Goal: Information Seeking & Learning: Learn about a topic

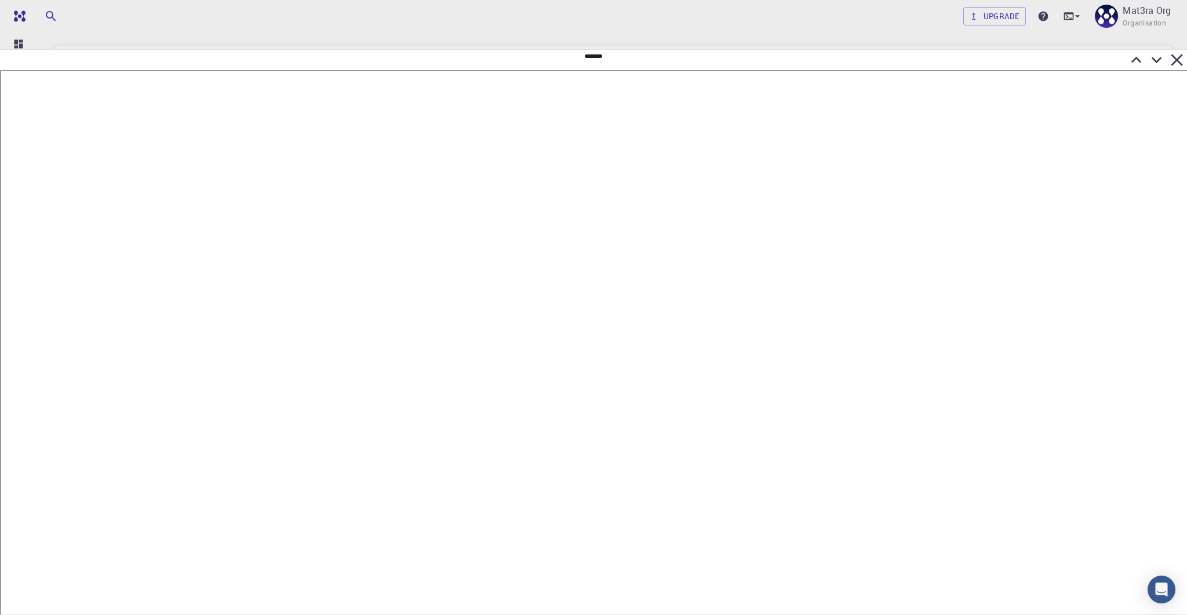
scroll to position [0, 2]
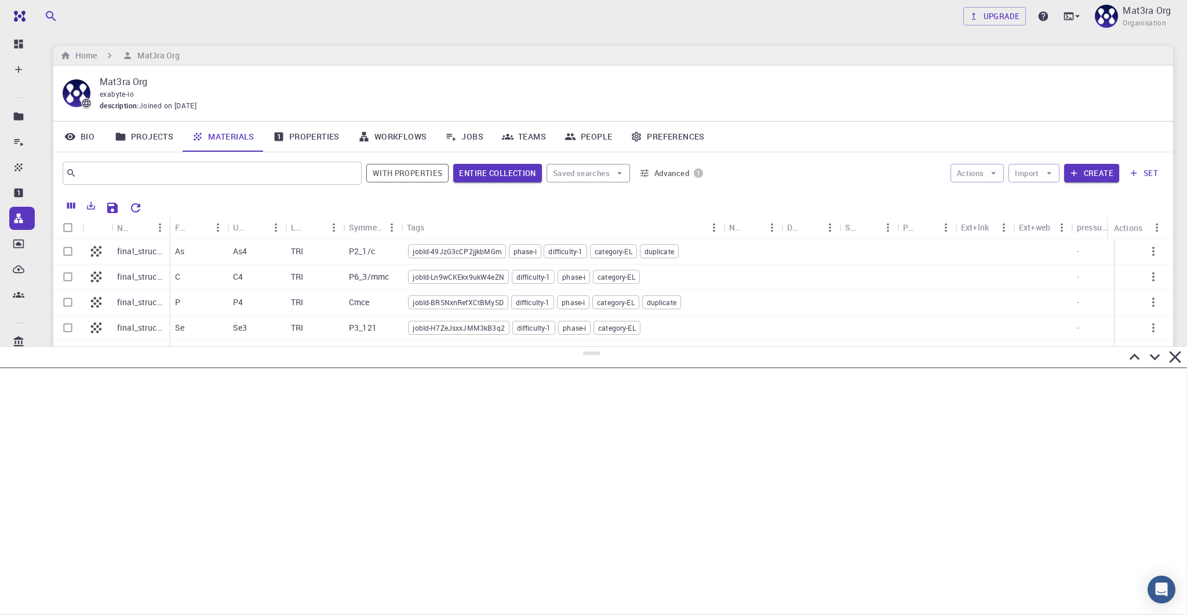
drag, startPoint x: 592, startPoint y: 57, endPoint x: 629, endPoint y: 347, distance: 292.8
click at [629, 347] on div at bounding box center [593, 481] width 1187 height 269
click at [451, 136] on icon at bounding box center [451, 137] width 12 height 12
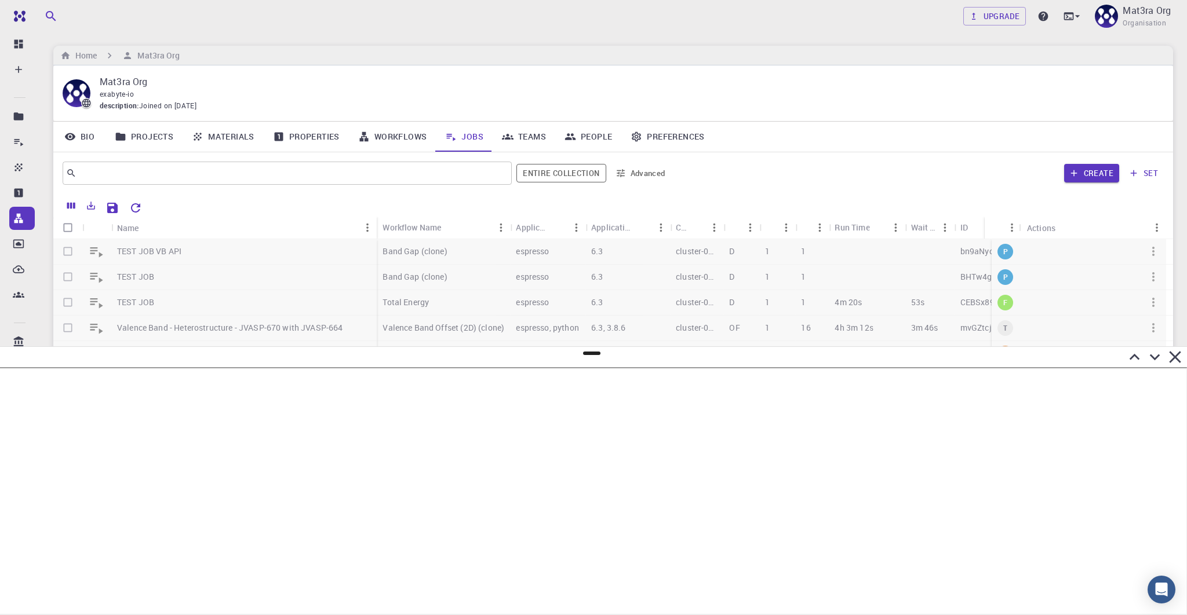
click at [217, 247] on div at bounding box center [609, 361] width 1113 height 245
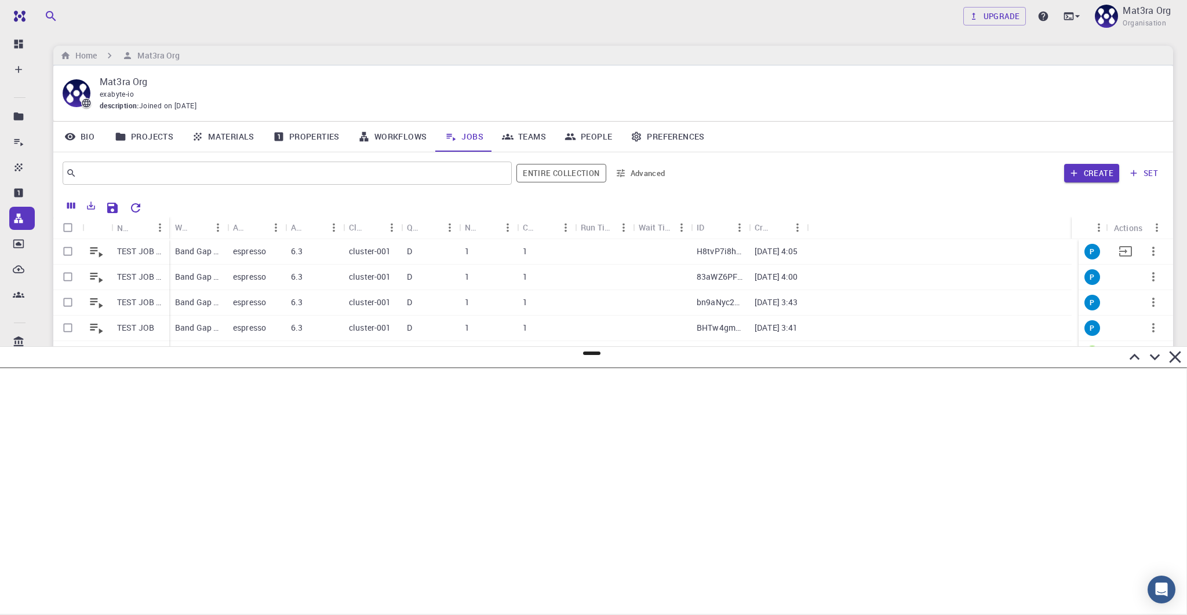
click at [156, 251] on p "TEST JOB VB" at bounding box center [140, 252] width 46 height 12
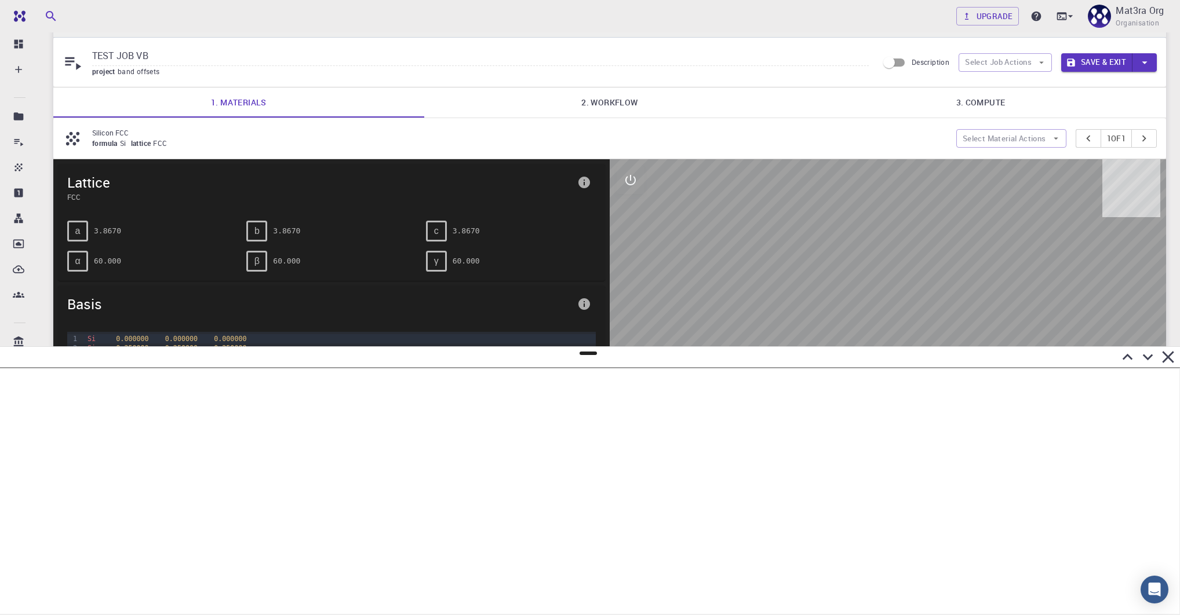
scroll to position [31, 0]
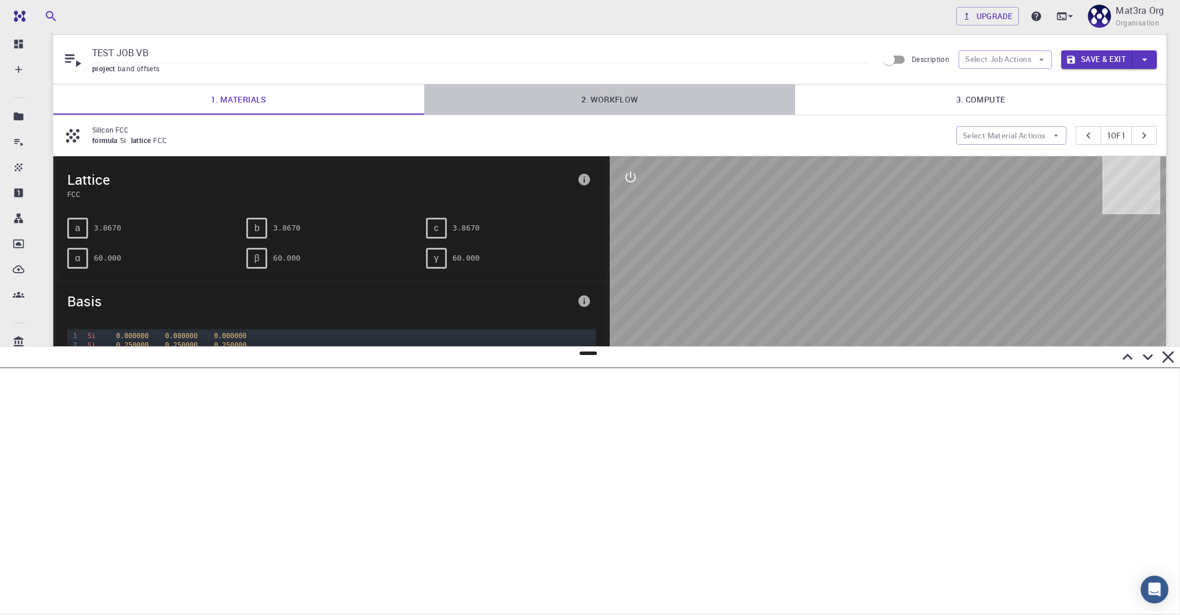
click at [591, 96] on link "2. Workflow" at bounding box center [609, 100] width 371 height 30
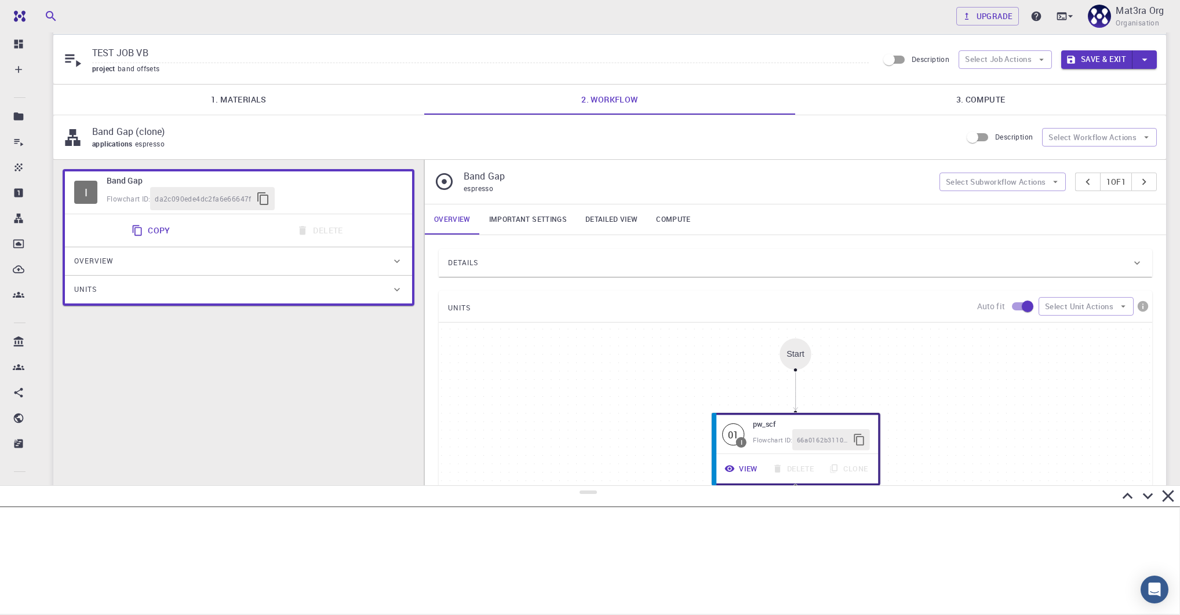
drag, startPoint x: 591, startPoint y: 353, endPoint x: 600, endPoint y: 484, distance: 131.8
click at [600, 486] on div at bounding box center [590, 551] width 1180 height 130
click at [529, 221] on link "Important settings" at bounding box center [528, 220] width 96 height 30
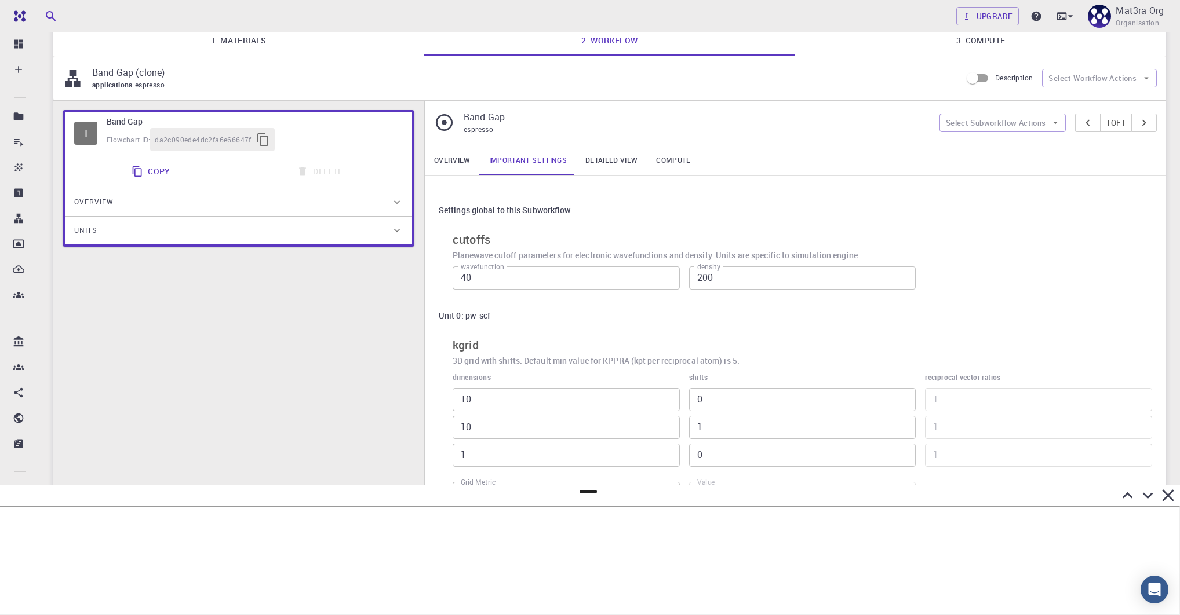
scroll to position [75, 0]
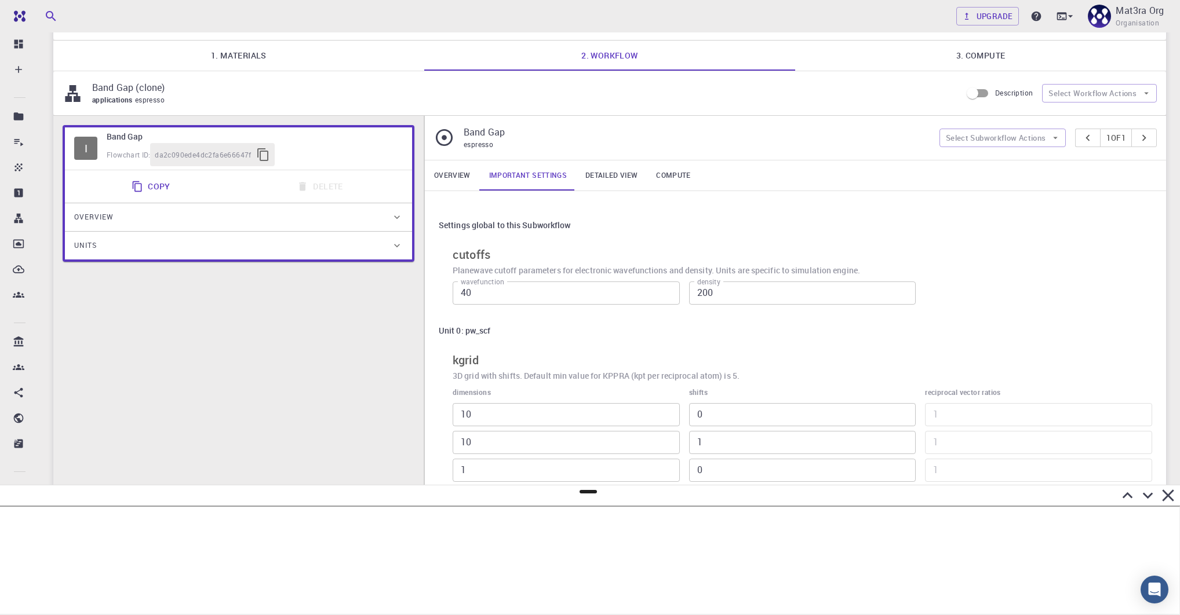
click at [442, 181] on link "Overview" at bounding box center [452, 176] width 55 height 30
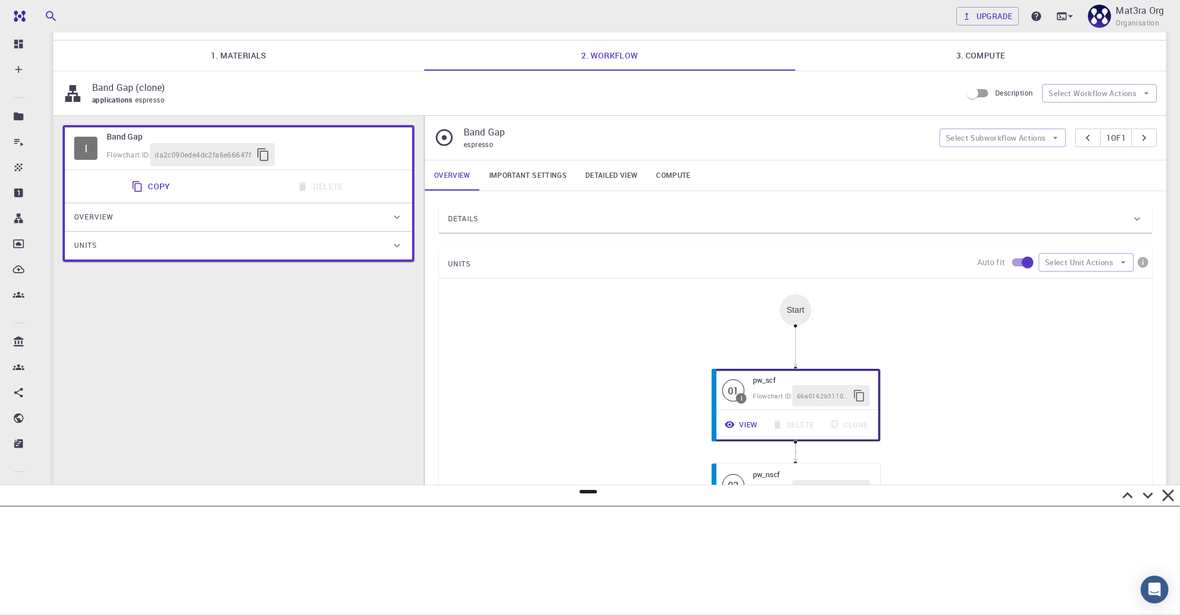
click at [478, 259] on div "UNITS Auto fit Select Unit Actions" at bounding box center [795, 262] width 713 height 31
click at [478, 220] on span "Details" at bounding box center [463, 219] width 30 height 19
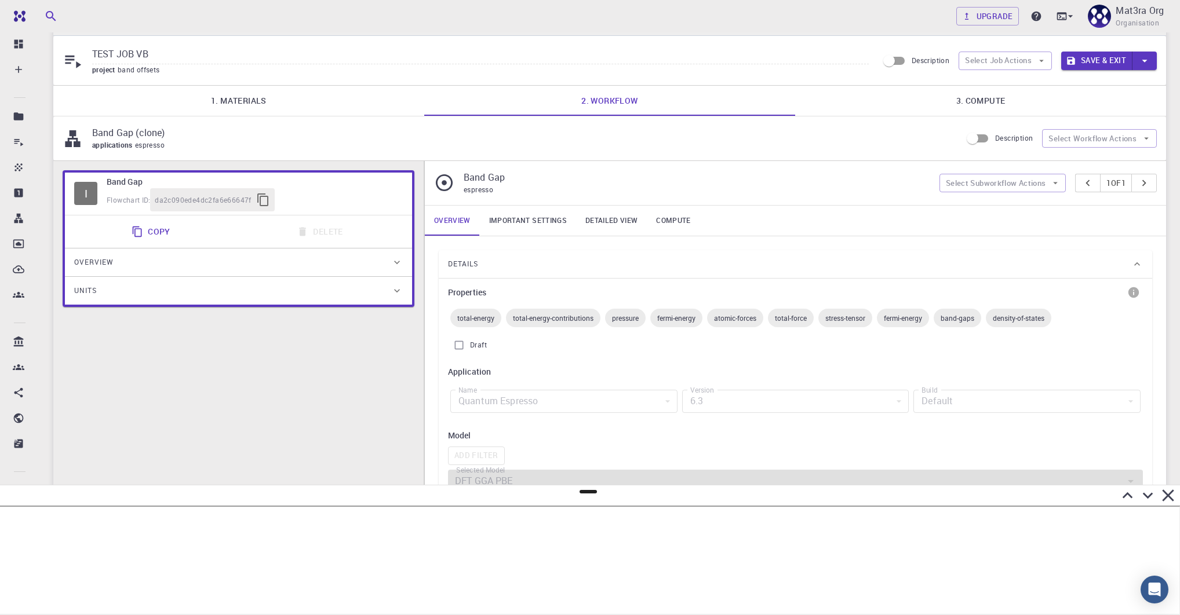
scroll to position [23, 0]
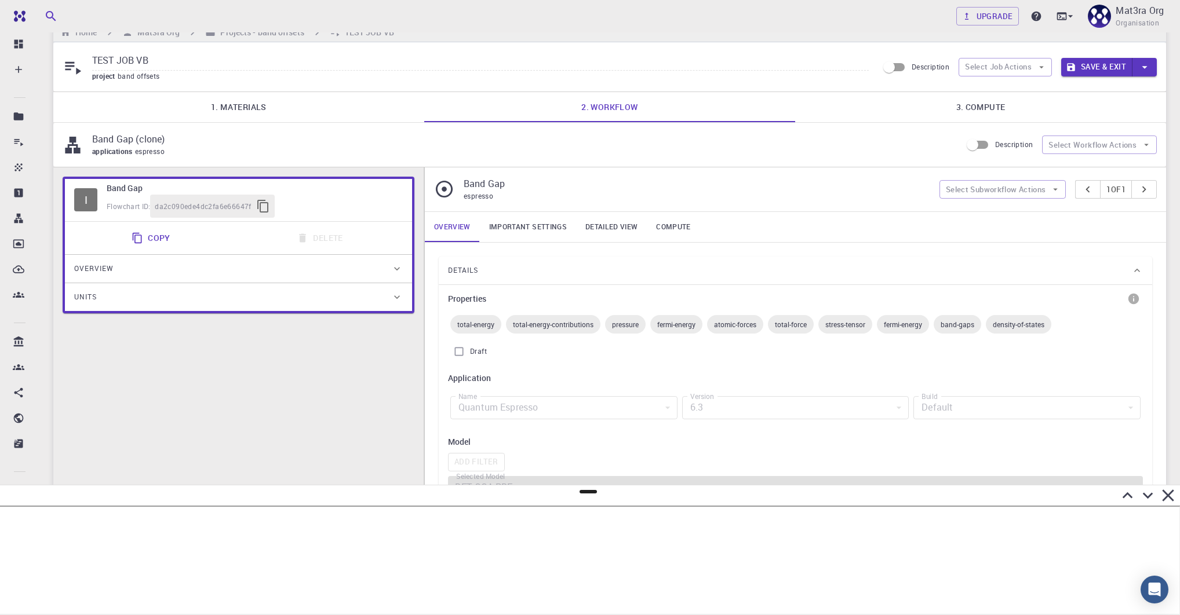
click at [236, 105] on link "1. Materials" at bounding box center [238, 107] width 371 height 30
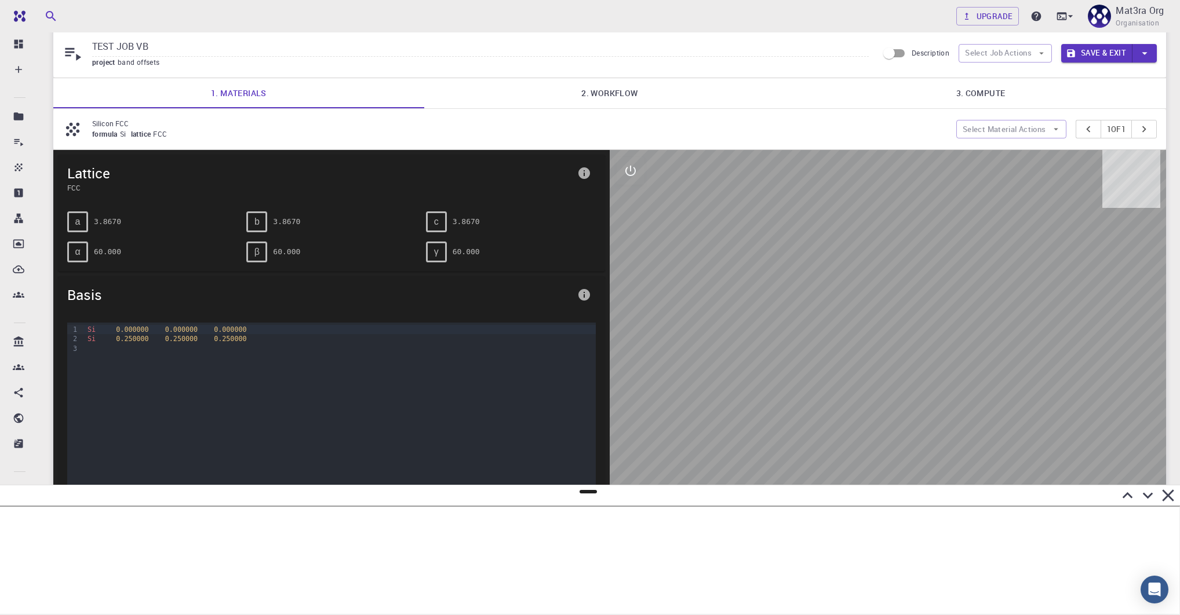
scroll to position [39, 0]
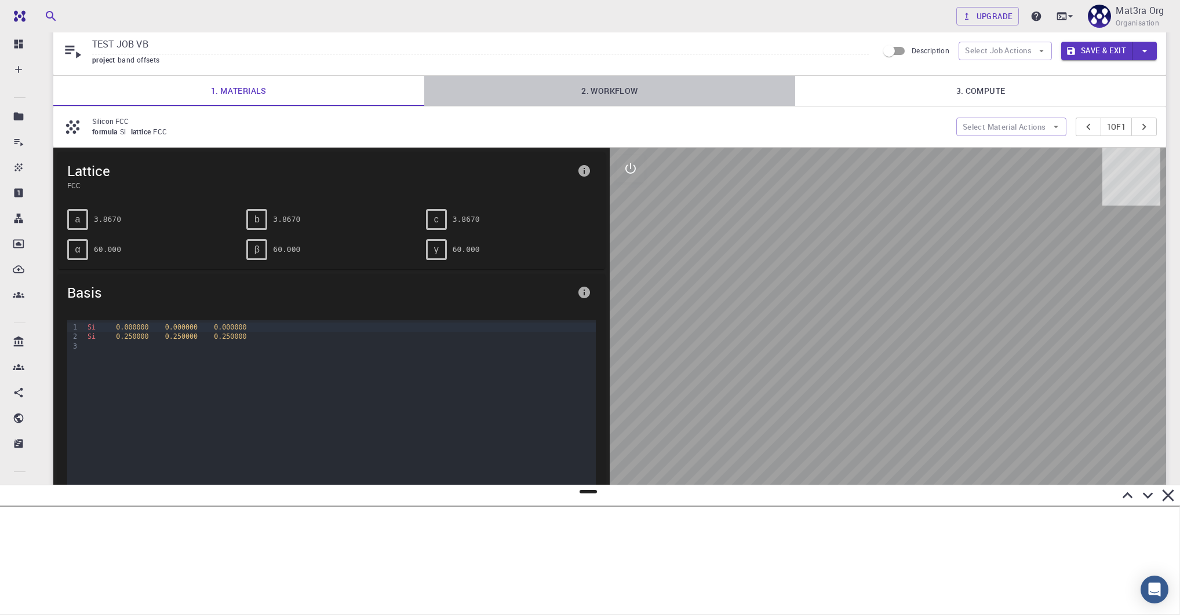
click at [593, 95] on link "2. Workflow" at bounding box center [609, 91] width 371 height 30
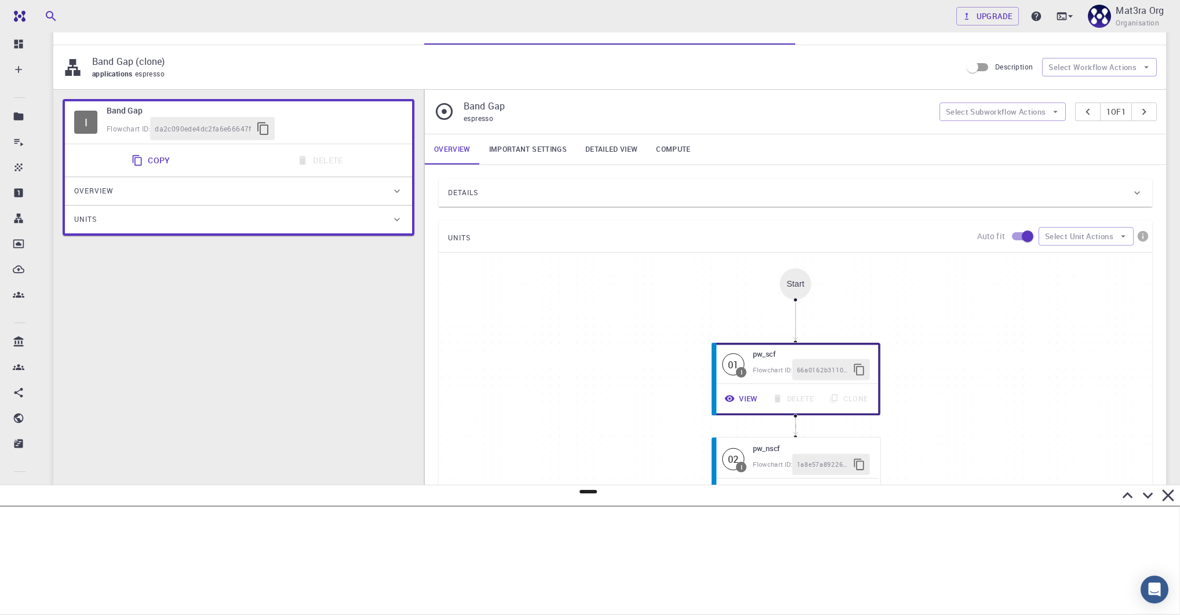
scroll to position [99, 0]
click at [517, 188] on div "Details" at bounding box center [789, 195] width 683 height 19
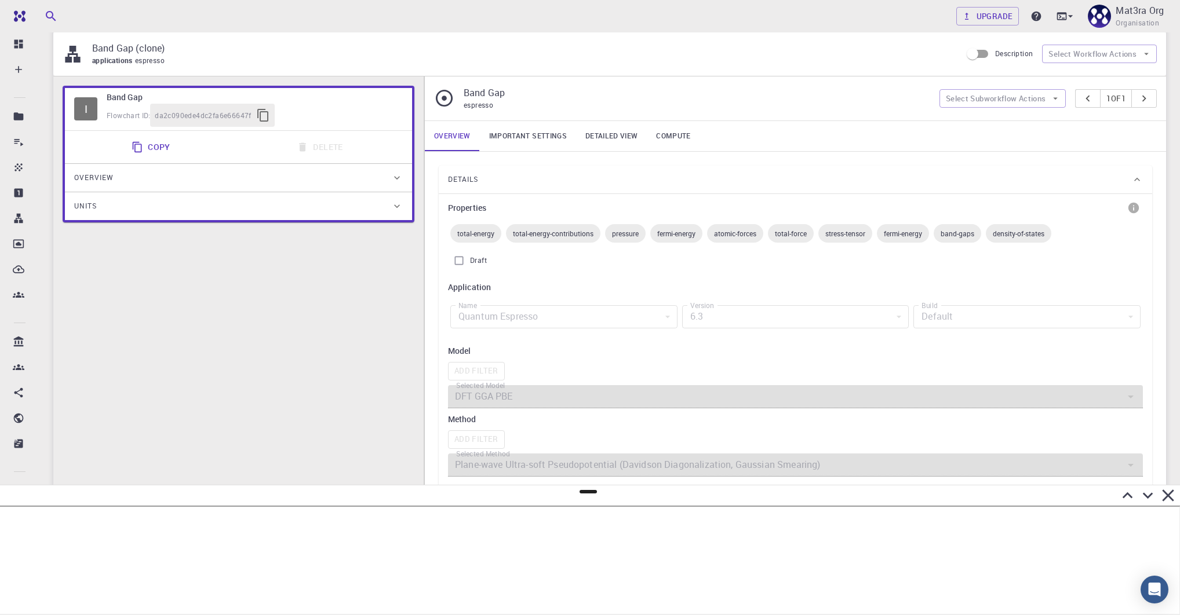
scroll to position [0, 0]
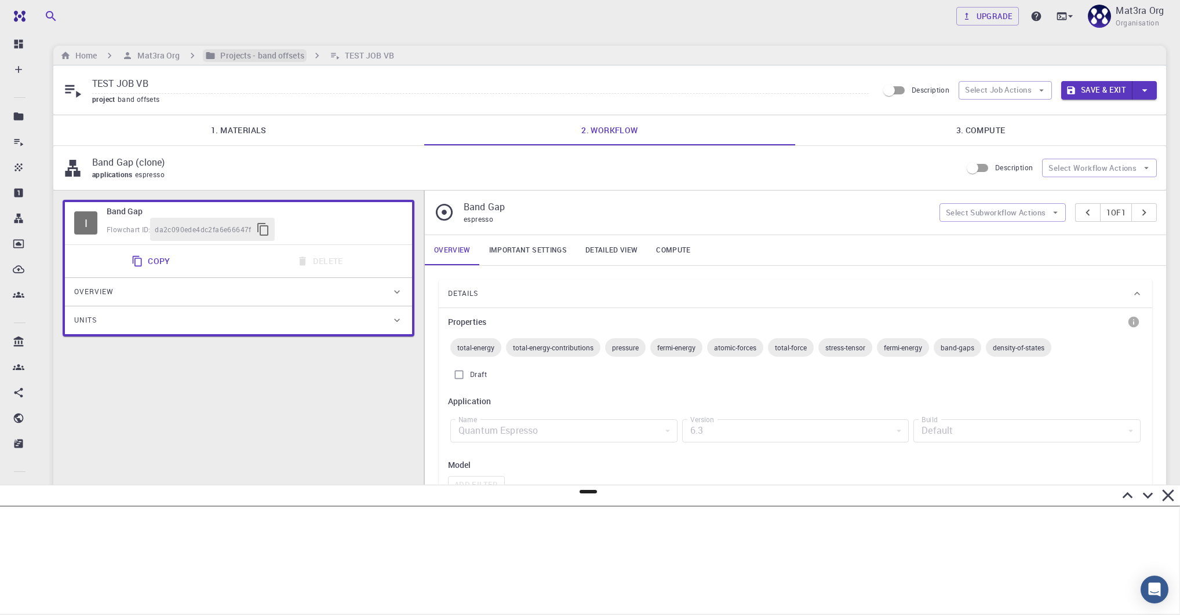
click at [260, 56] on h6 "Projects - band offsets" at bounding box center [260, 55] width 88 height 13
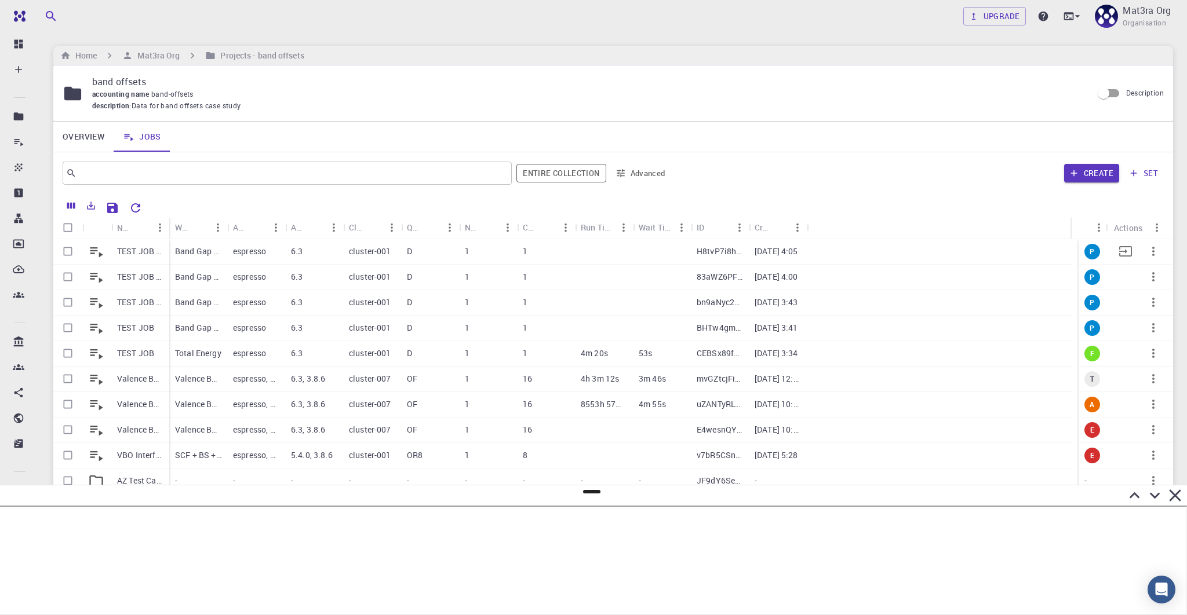
click at [209, 247] on p "Band Gap (clone)" at bounding box center [198, 252] width 46 height 12
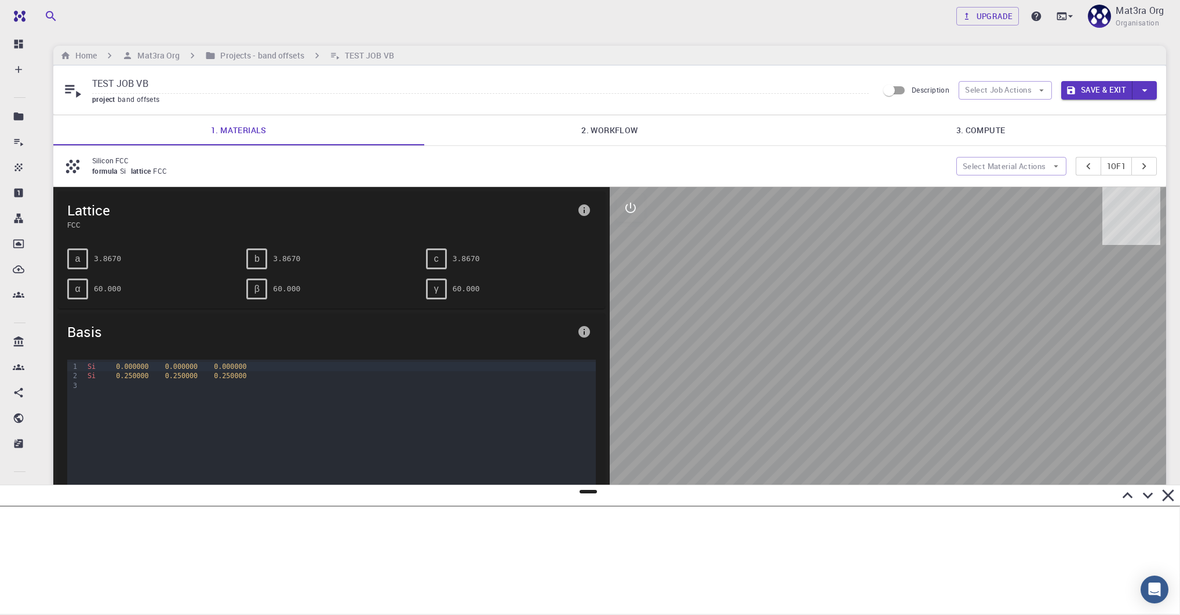
scroll to position [15, 0]
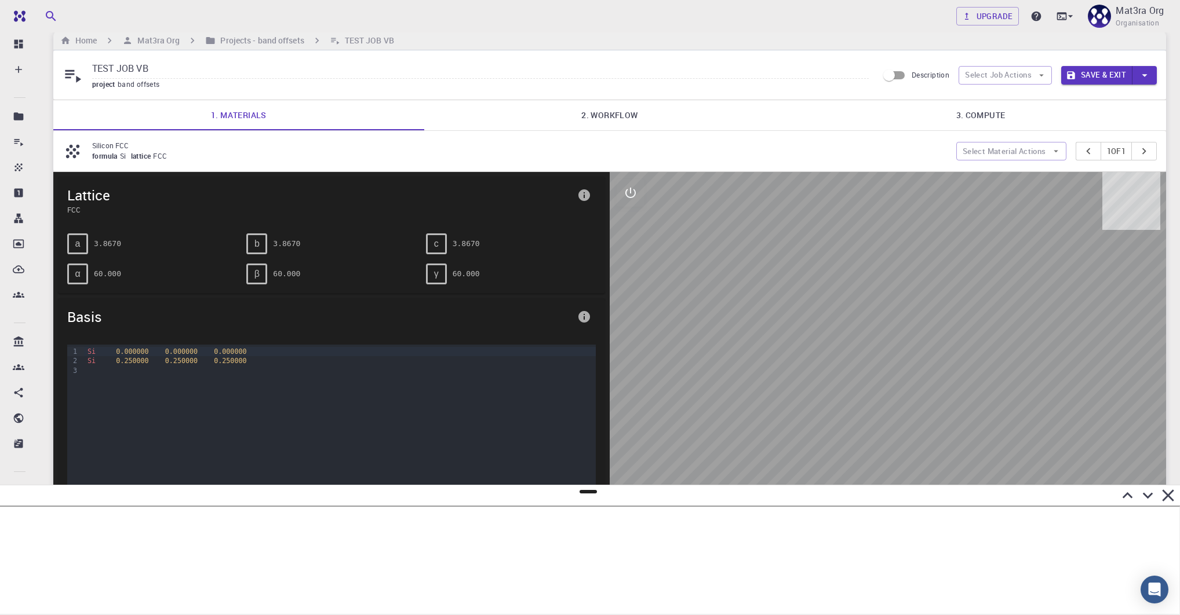
click at [592, 114] on link "2. Workflow" at bounding box center [609, 115] width 371 height 30
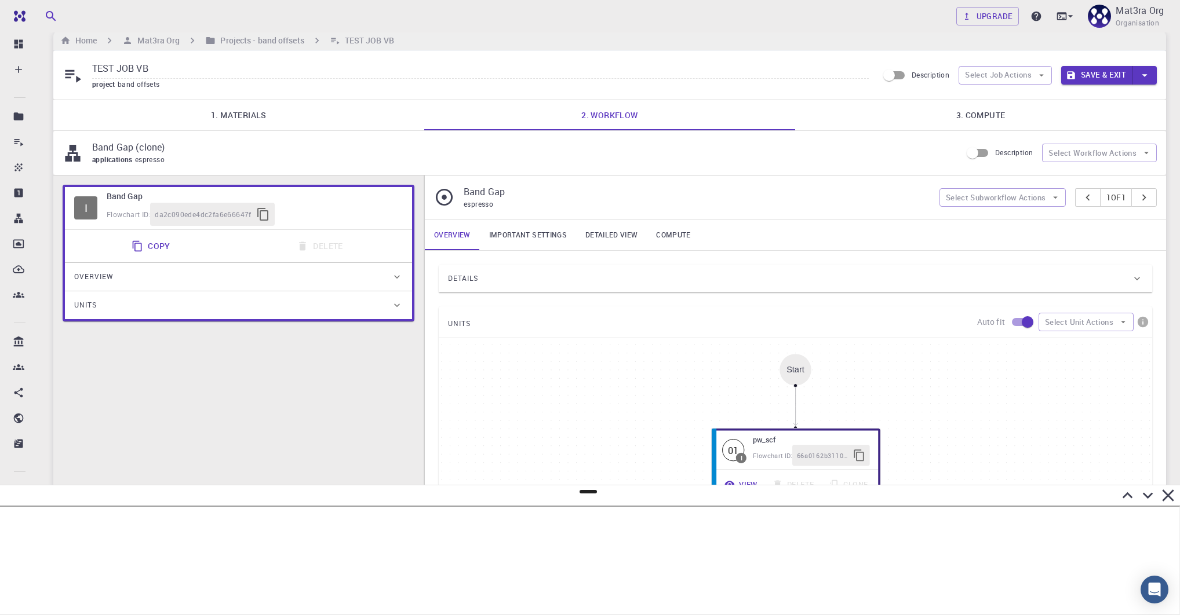
scroll to position [43, 0]
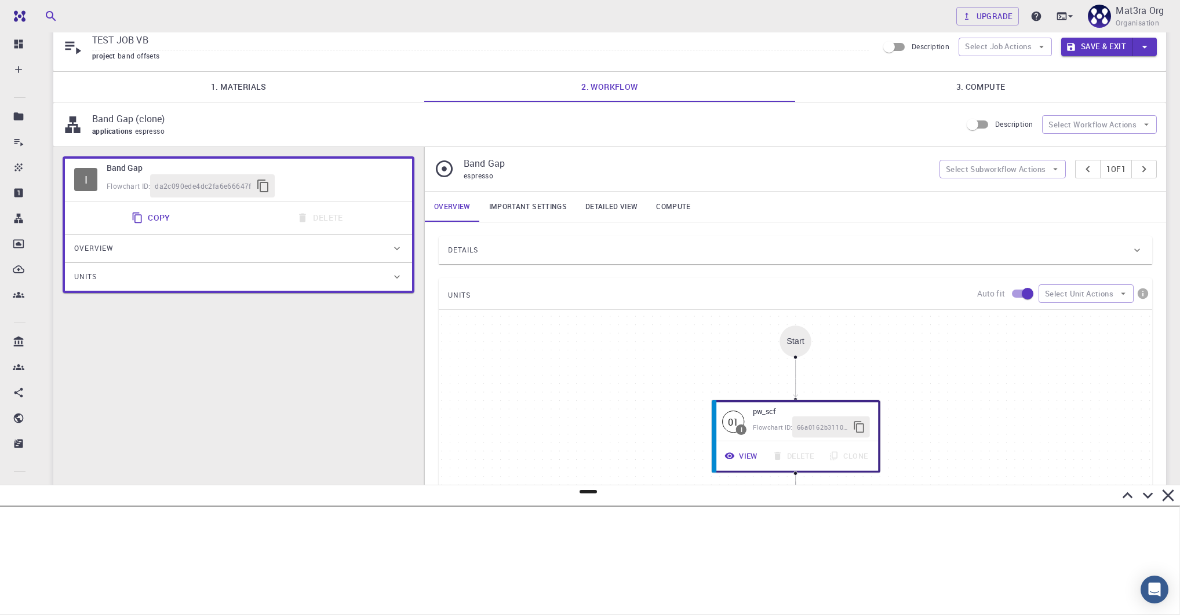
click at [503, 241] on div "Details" at bounding box center [789, 250] width 683 height 19
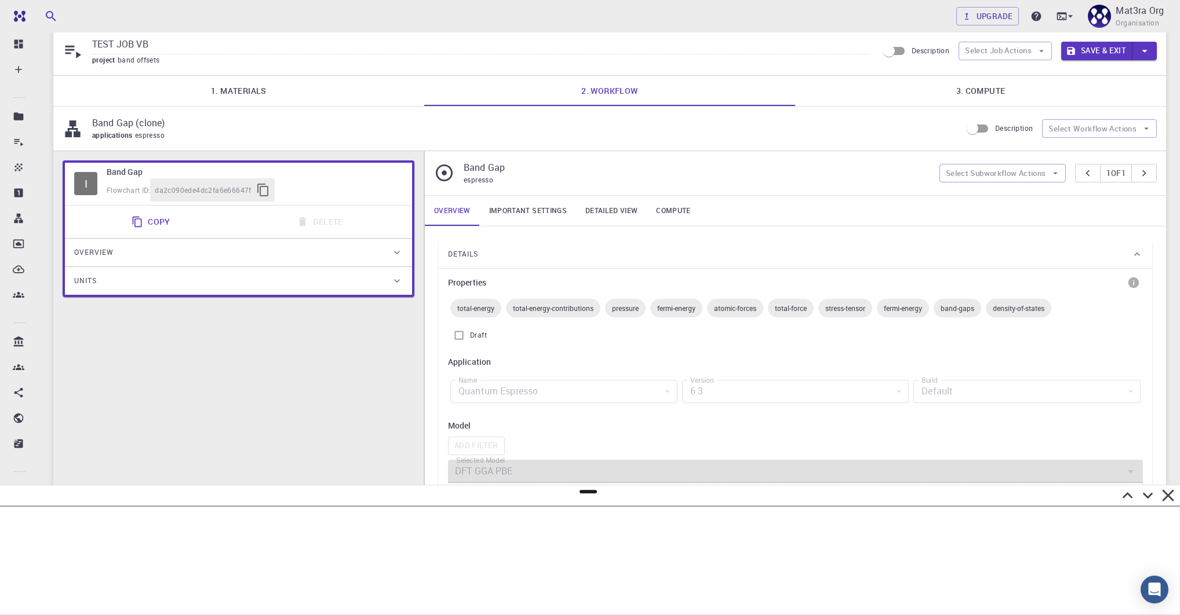
scroll to position [0, 0]
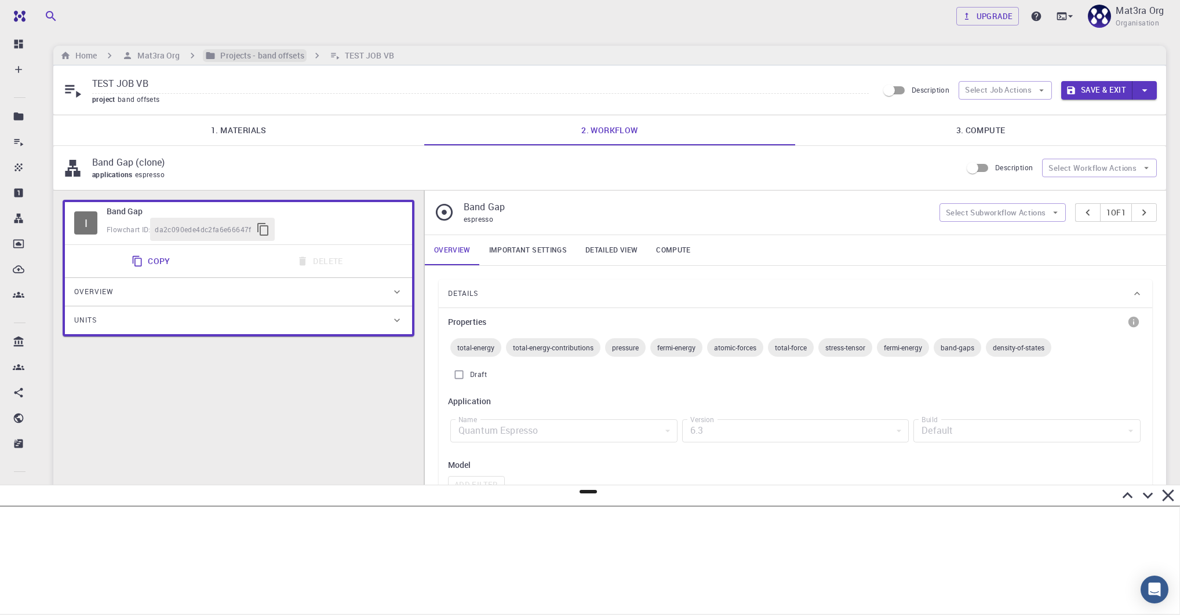
click at [279, 56] on h6 "Projects - band offsets" at bounding box center [260, 55] width 88 height 13
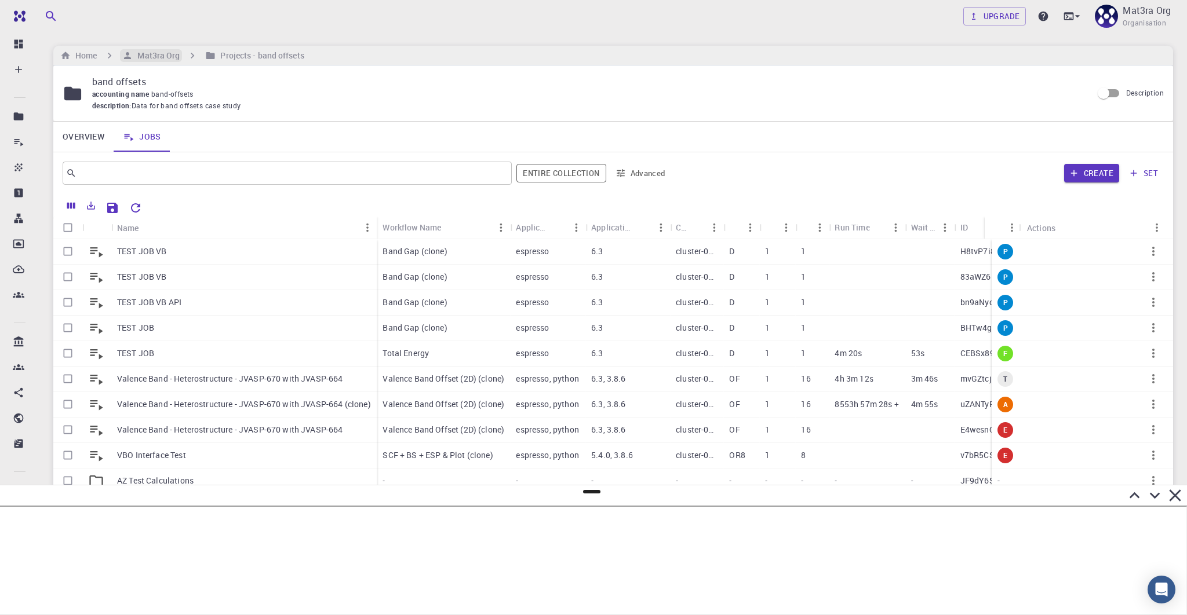
click at [147, 53] on h6 "Mat3ra Org" at bounding box center [156, 55] width 47 height 13
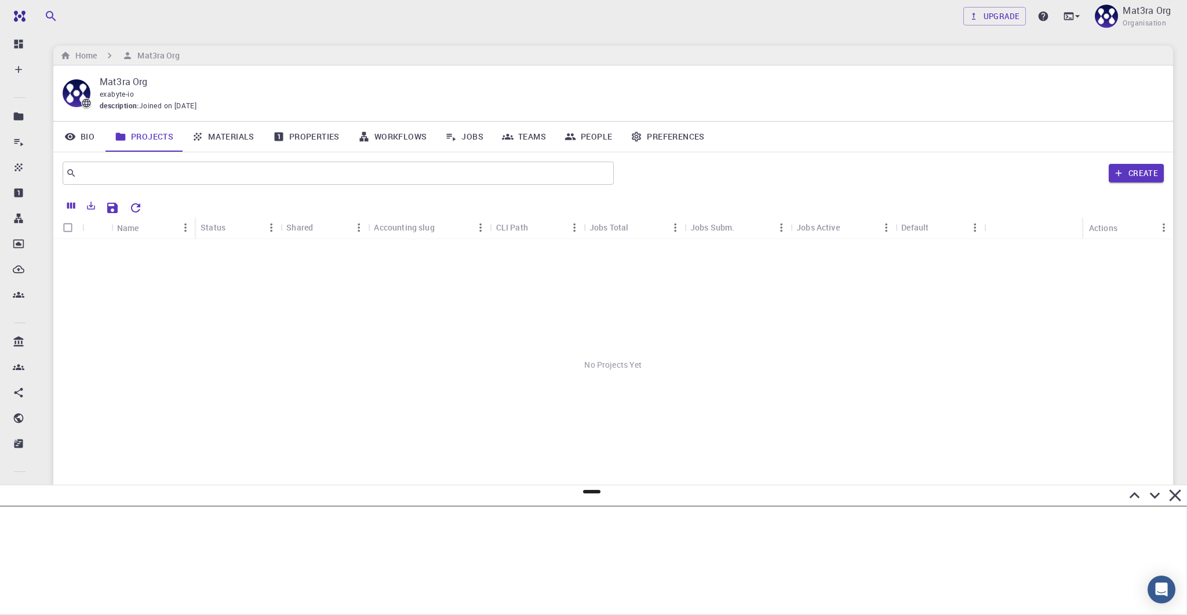
click at [381, 143] on link "Workflows" at bounding box center [393, 137] width 88 height 30
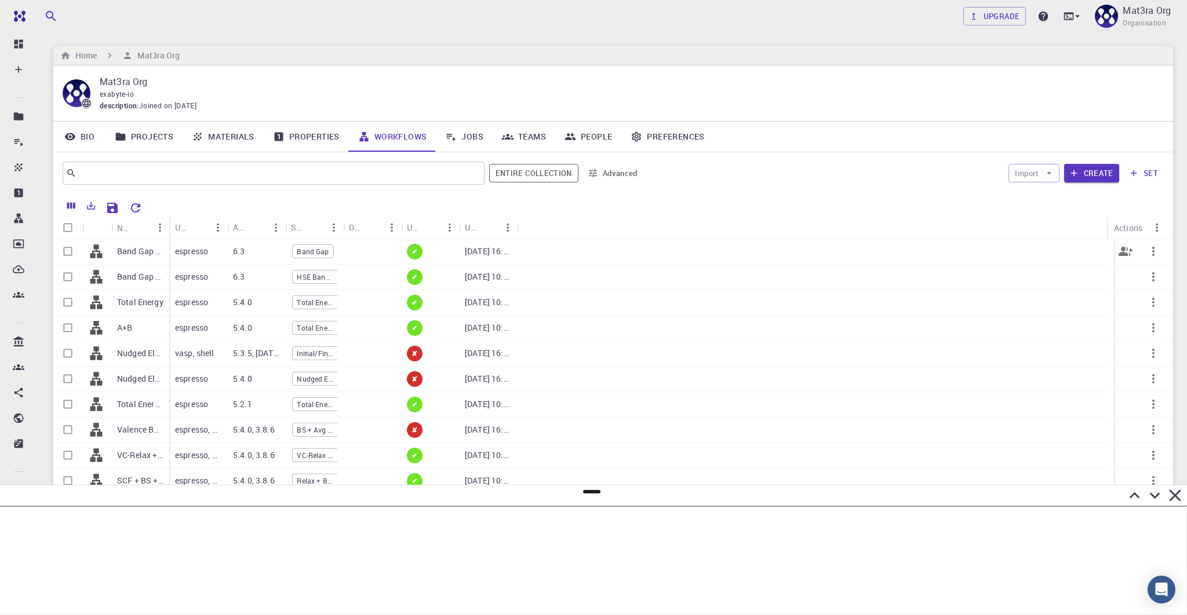
click at [151, 251] on p "Band Gap (LDA)" at bounding box center [140, 252] width 46 height 12
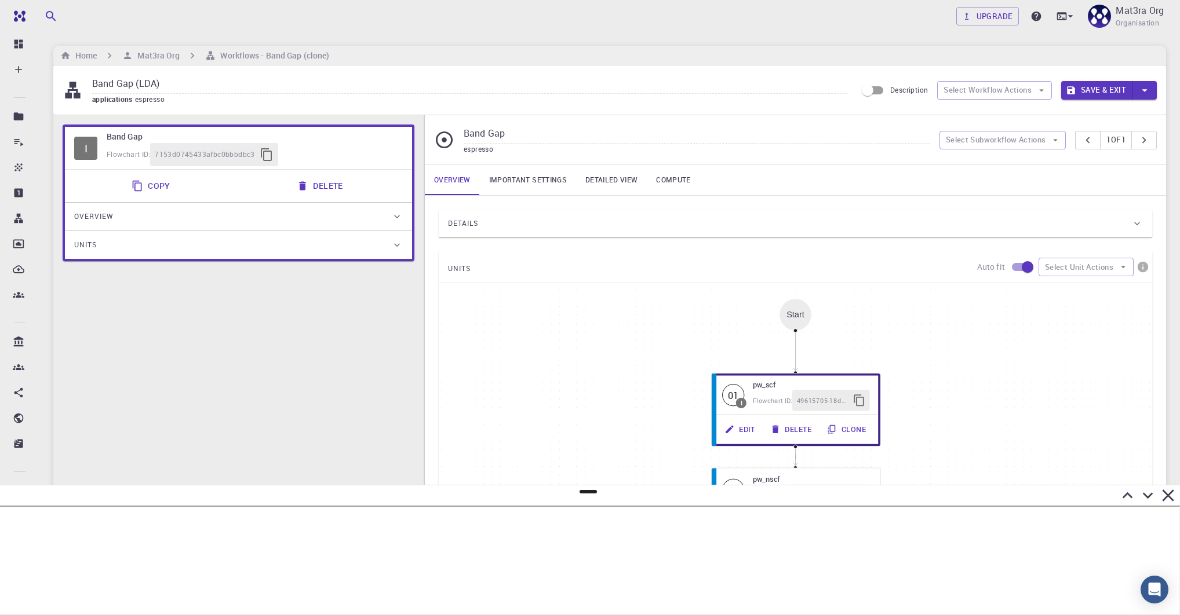
click at [488, 216] on div "Details" at bounding box center [789, 223] width 683 height 19
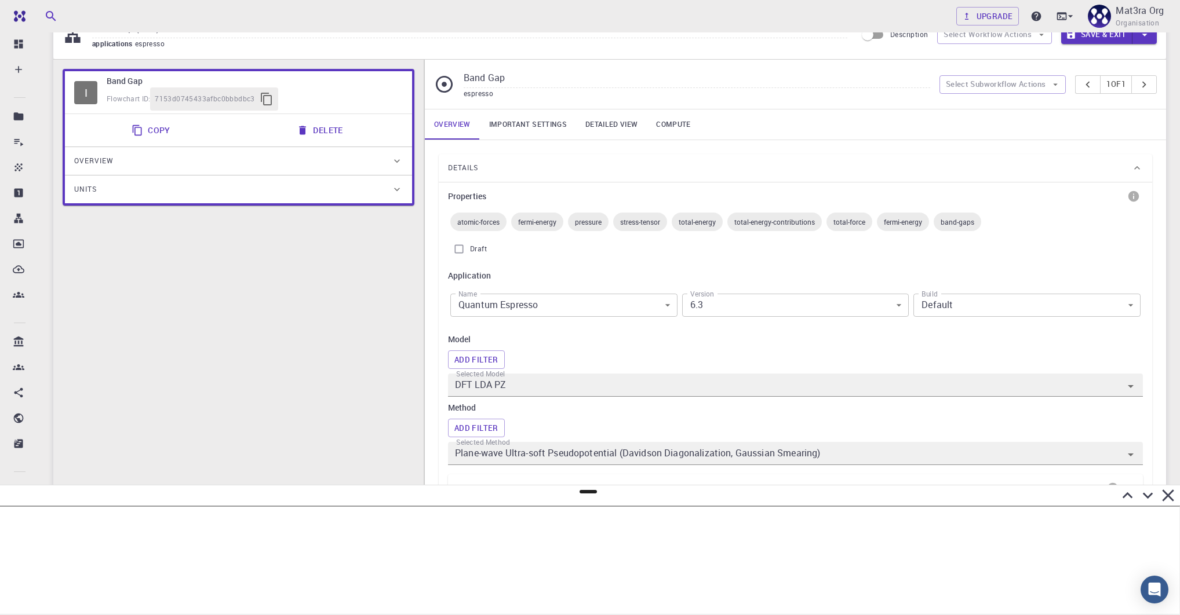
scroll to position [74, 0]
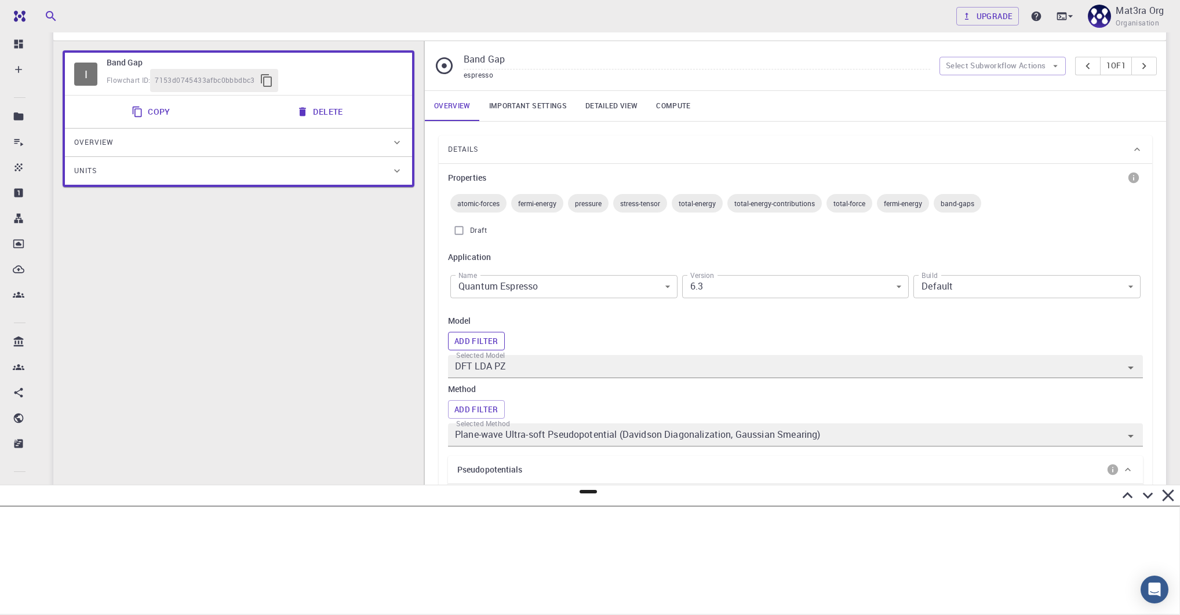
click at [499, 342] on button "Add Filter" at bounding box center [476, 341] width 57 height 19
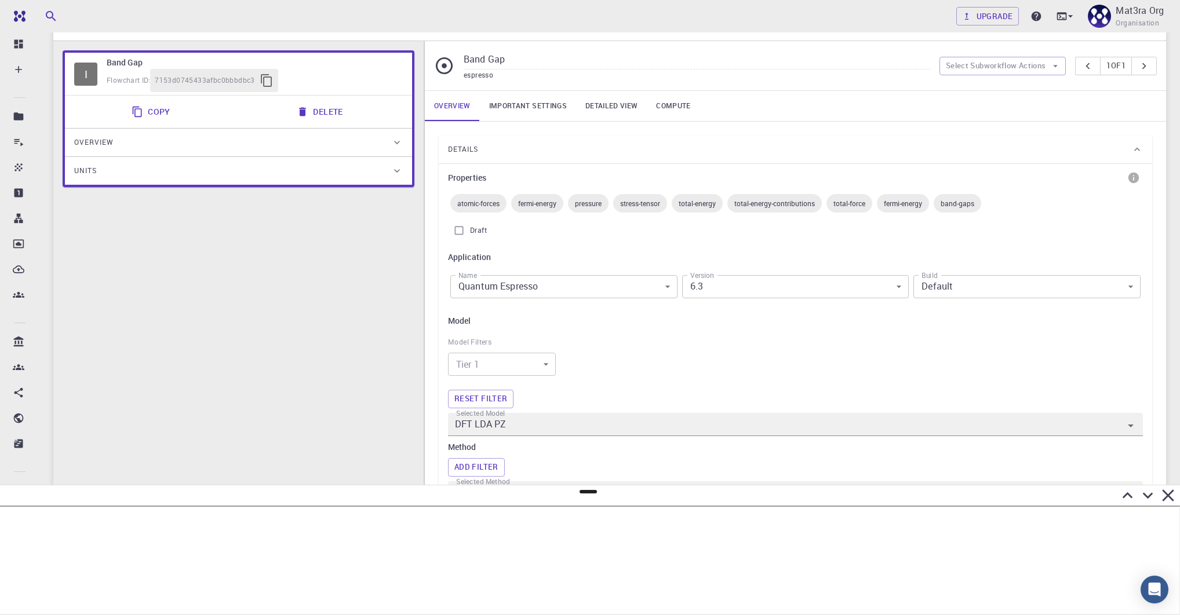
click at [551, 329] on div "Model Model Filters Tier 1 ​ Tier 1 Reset filter Selected Model DFT LDA PZ Meth…" at bounding box center [795, 410] width 695 height 190
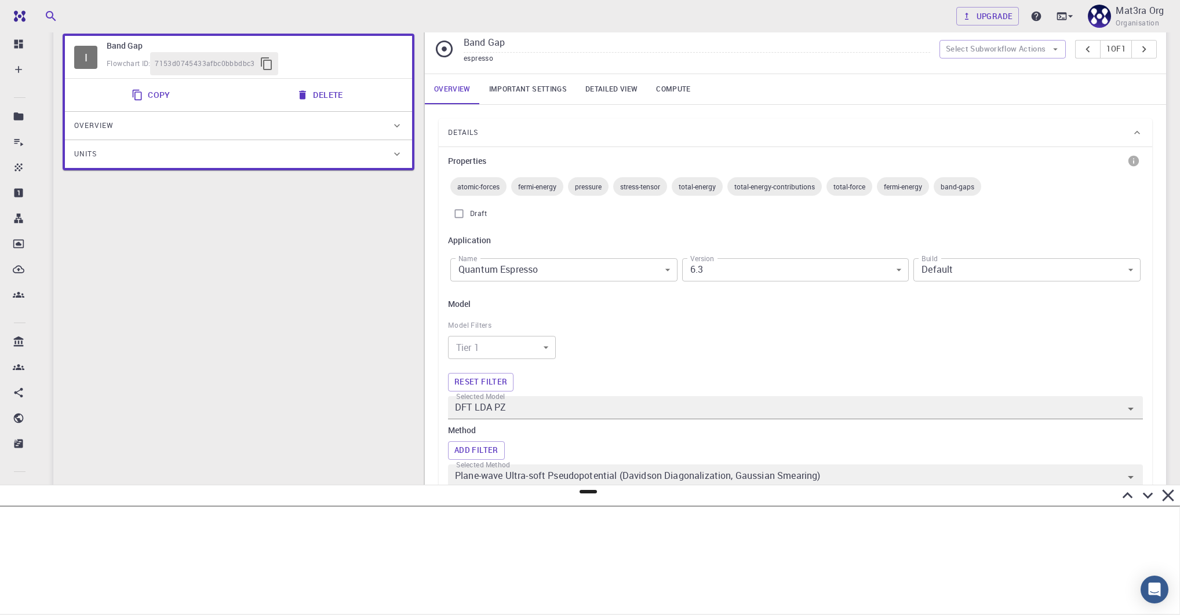
scroll to position [92, 0]
click at [538, 343] on body "Team Dashboard Create New Job New Material Create Material Upload File Import f…" at bounding box center [590, 546] width 1180 height 1276
click at [616, 289] on div at bounding box center [590, 307] width 1180 height 615
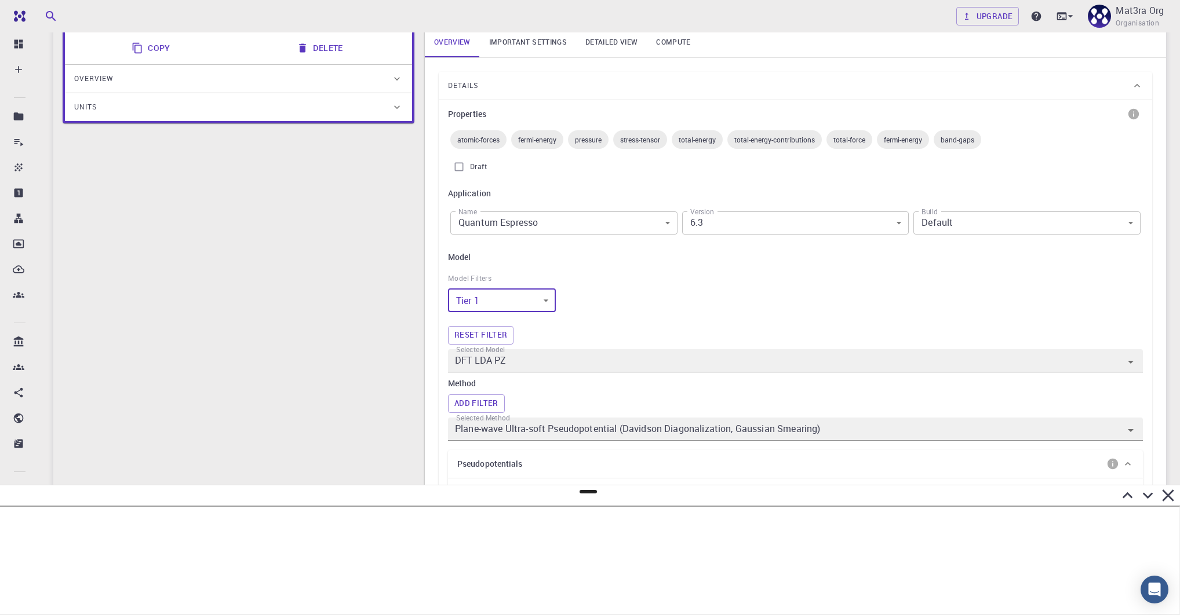
scroll to position [141, 0]
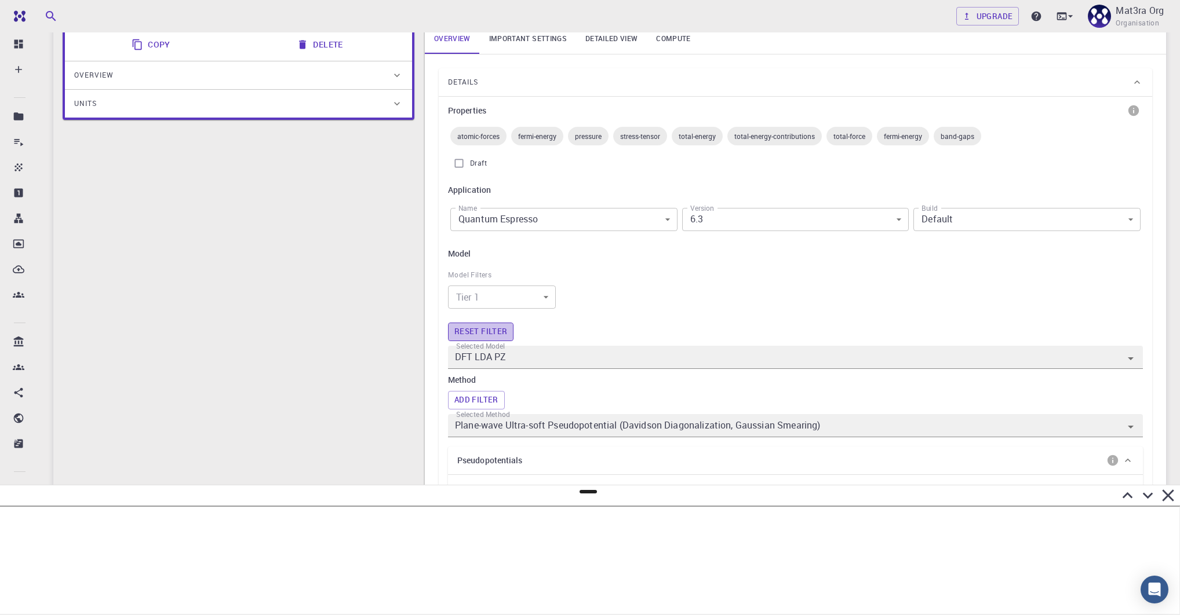
click at [493, 332] on button "Reset filter" at bounding box center [480, 332] width 65 height 19
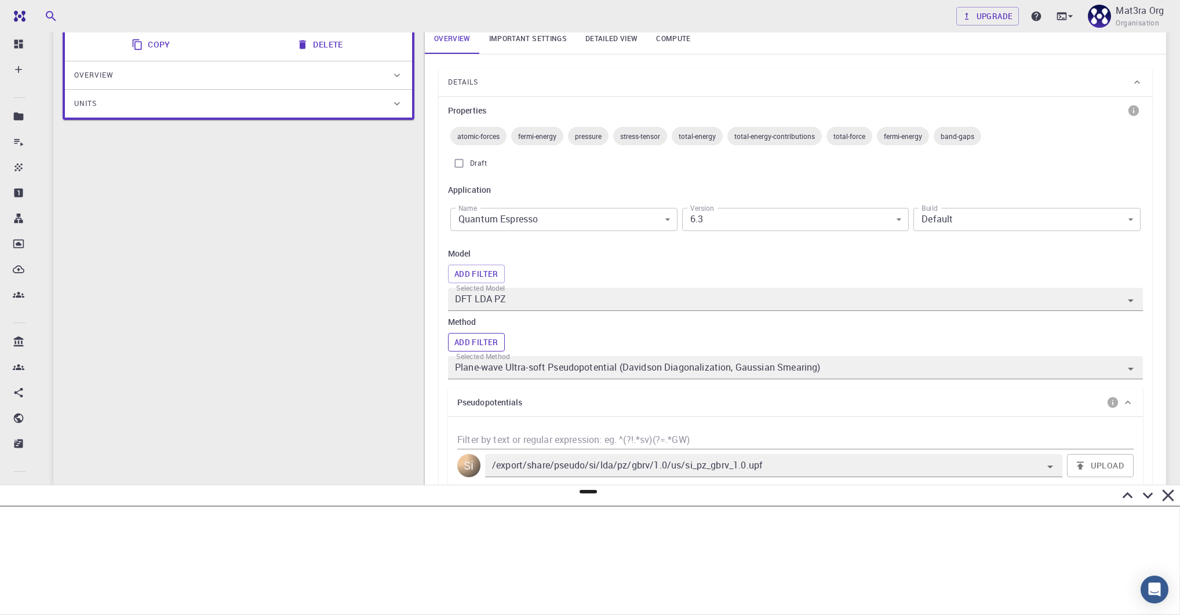
click at [469, 344] on button "Add Filter" at bounding box center [476, 342] width 57 height 19
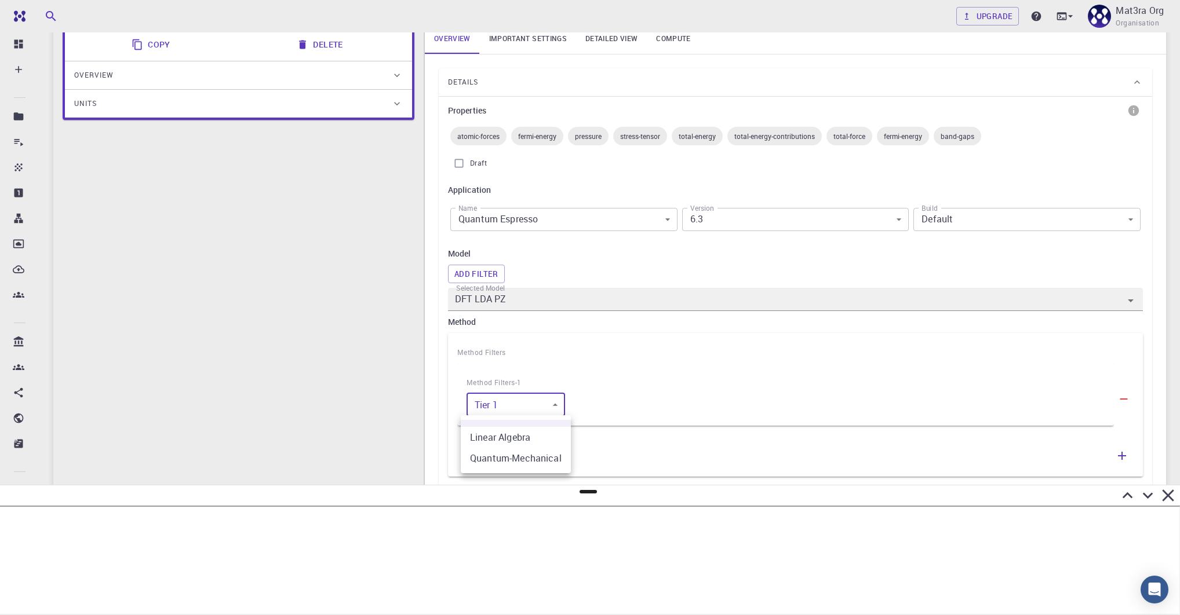
click at [517, 411] on body "Team Dashboard Create New Job New Material Create Material Upload File Import f…" at bounding box center [590, 546] width 1180 height 1375
click at [553, 360] on div at bounding box center [590, 307] width 1180 height 615
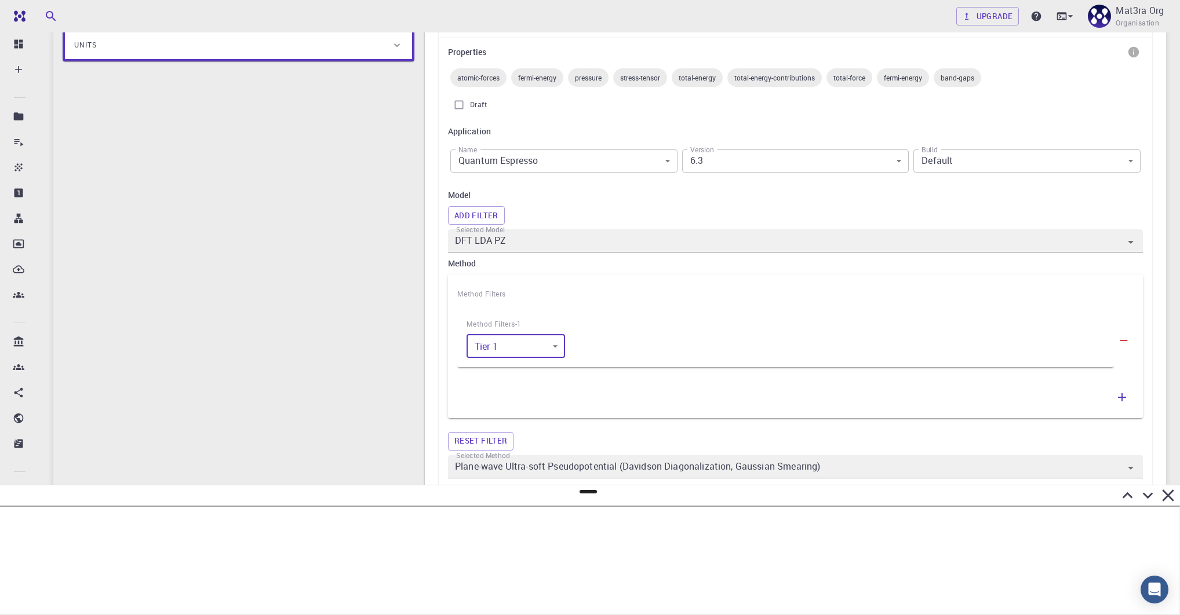
scroll to position [207, 0]
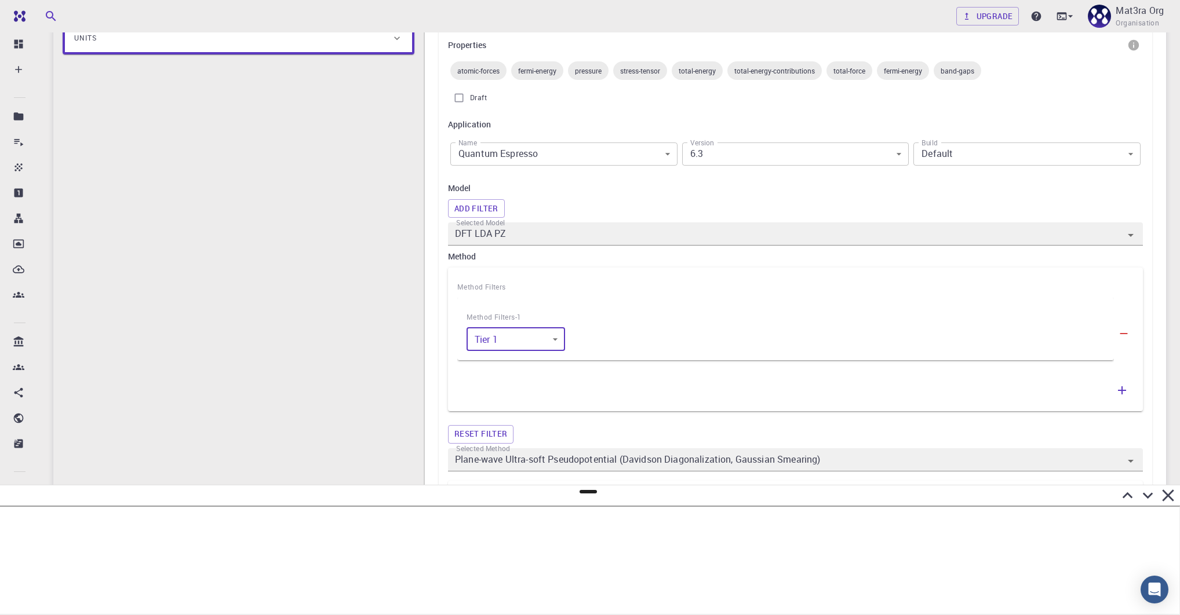
click at [1128, 328] on icon "button" at bounding box center [1123, 333] width 13 height 13
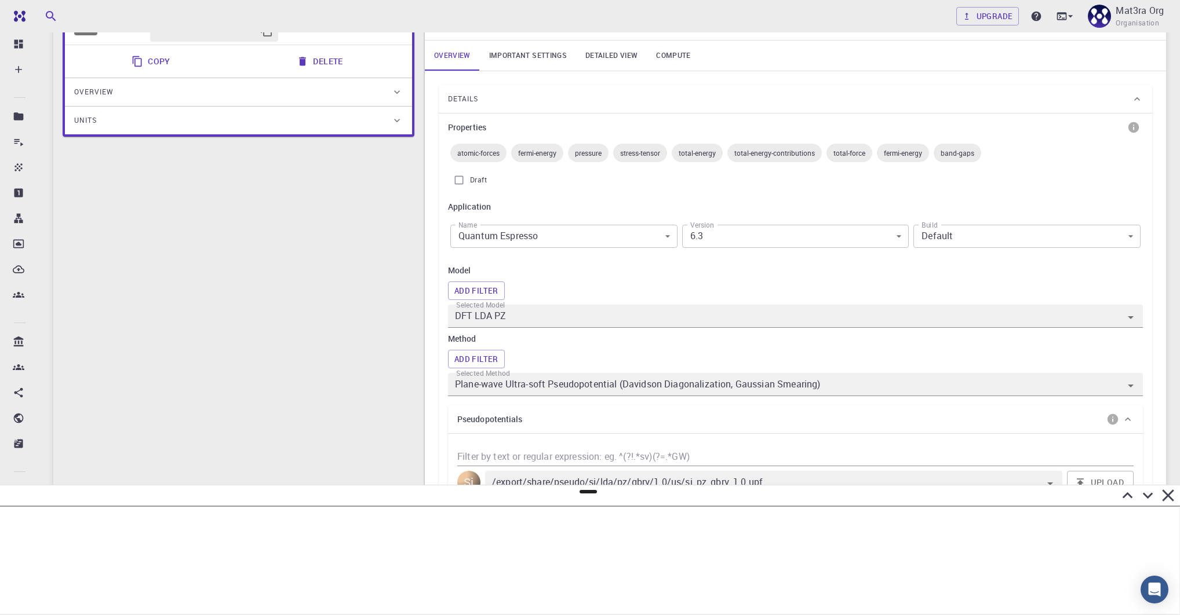
scroll to position [124, 0]
click at [961, 154] on span "band-gaps" at bounding box center [958, 153] width 48 height 9
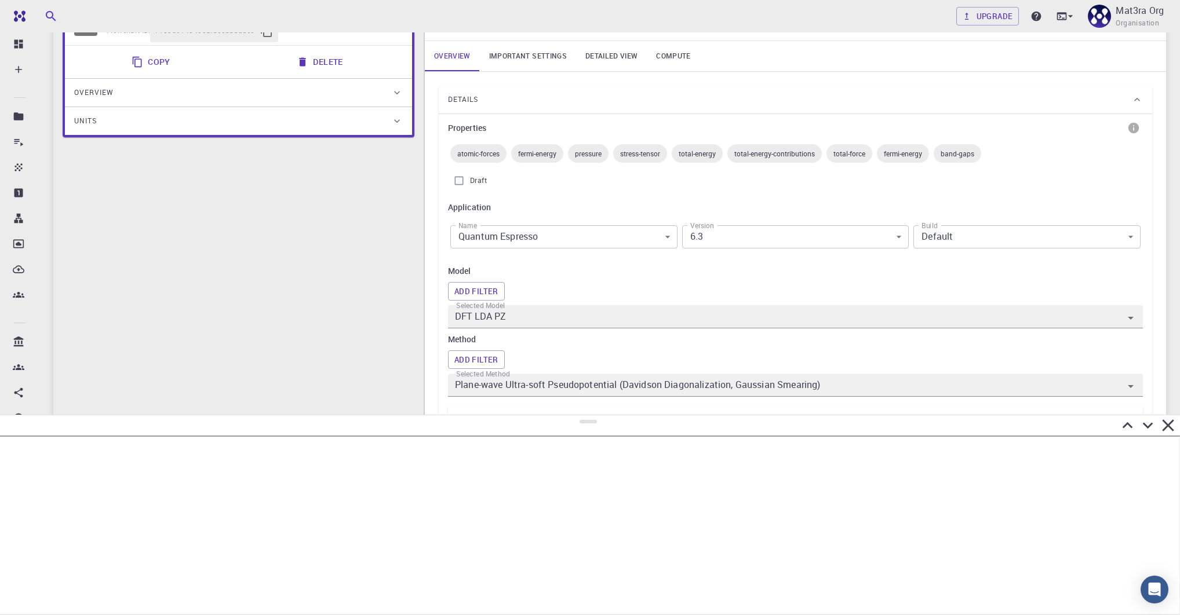
drag, startPoint x: 586, startPoint y: 494, endPoint x: 578, endPoint y: 421, distance: 73.0
click at [578, 421] on div at bounding box center [590, 515] width 1180 height 201
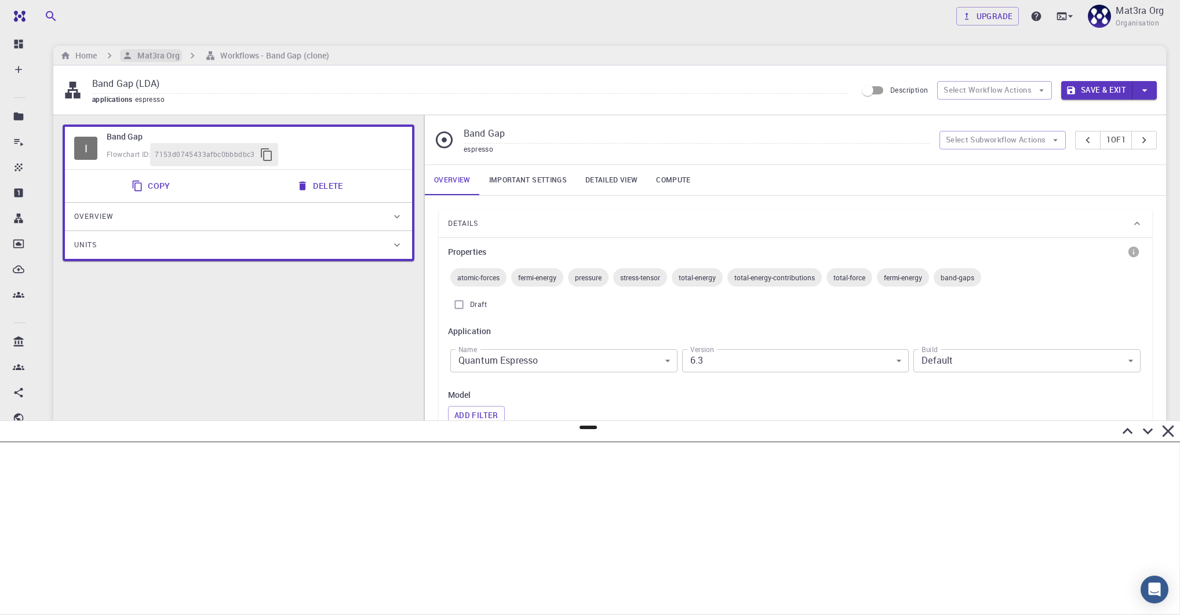
click at [150, 54] on h6 "Mat3ra Org" at bounding box center [156, 55] width 47 height 13
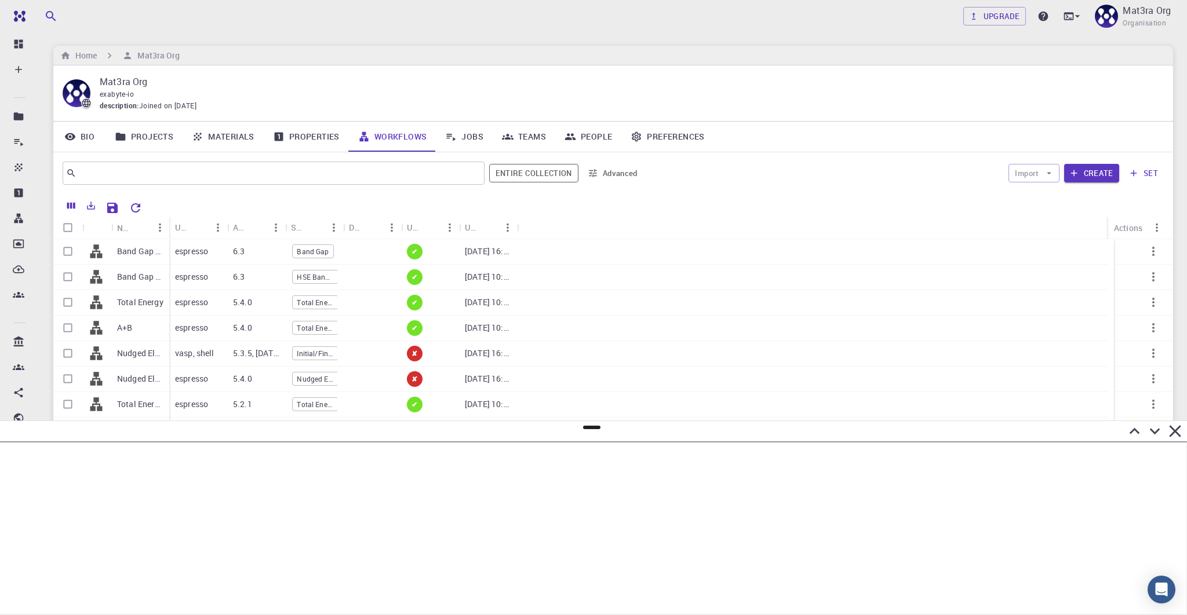
click at [234, 133] on link "Materials" at bounding box center [223, 137] width 81 height 30
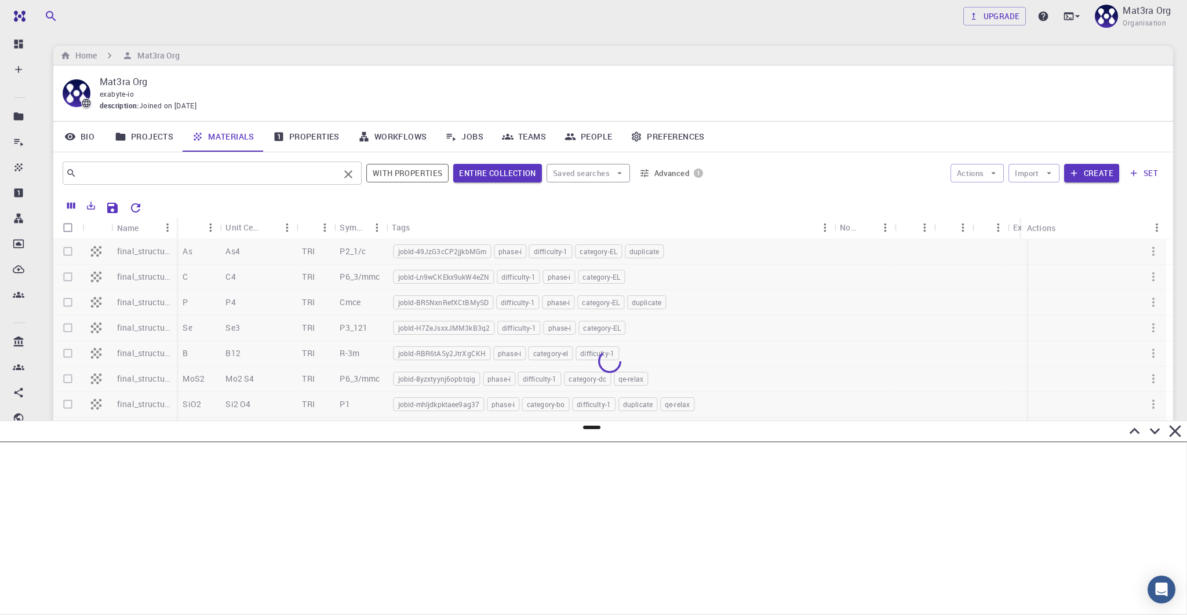
click at [159, 176] on input "text" at bounding box center [207, 173] width 263 height 16
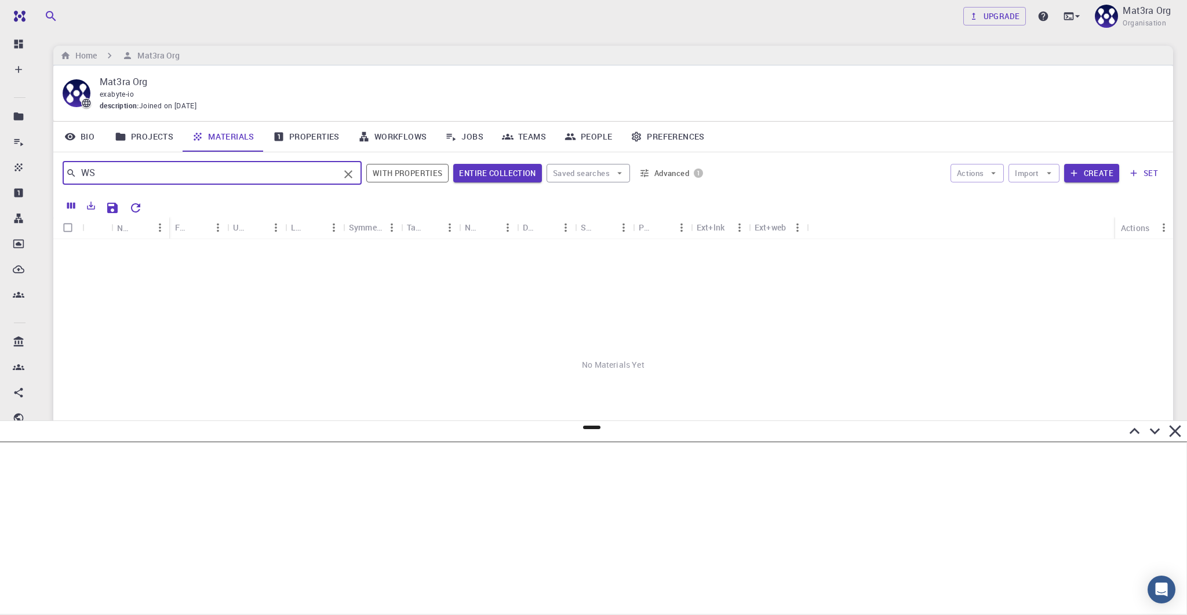
type input "W"
click at [507, 57] on div "Home Mat3ra Org" at bounding box center [613, 56] width 1120 height 20
